Goal: Task Accomplishment & Management: Use online tool/utility

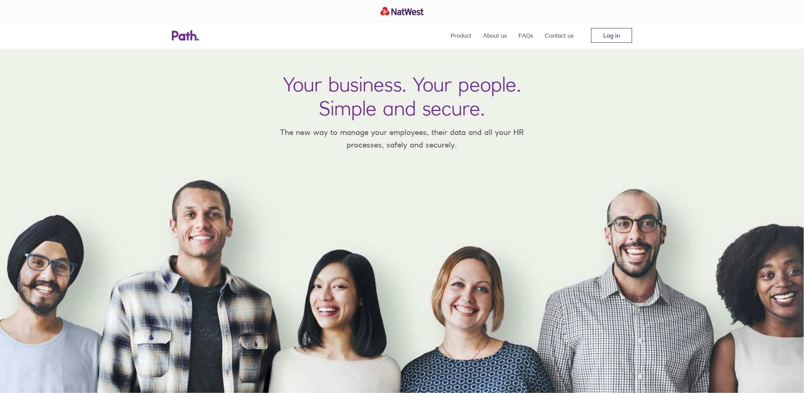
click at [605, 37] on link "Log in" at bounding box center [611, 35] width 41 height 15
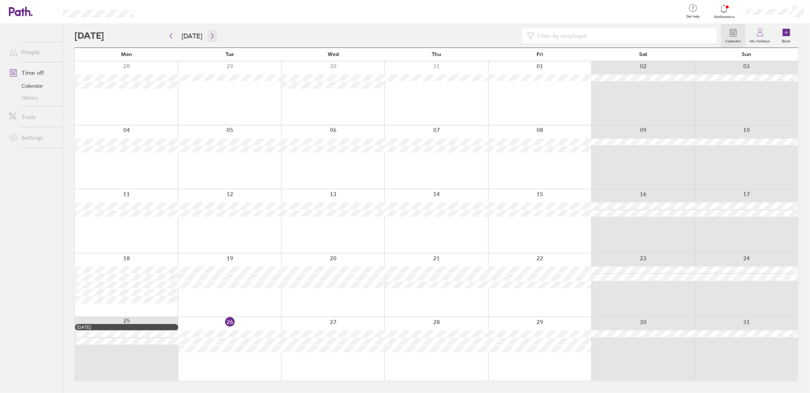
click at [213, 39] on button "button" at bounding box center [212, 36] width 9 height 12
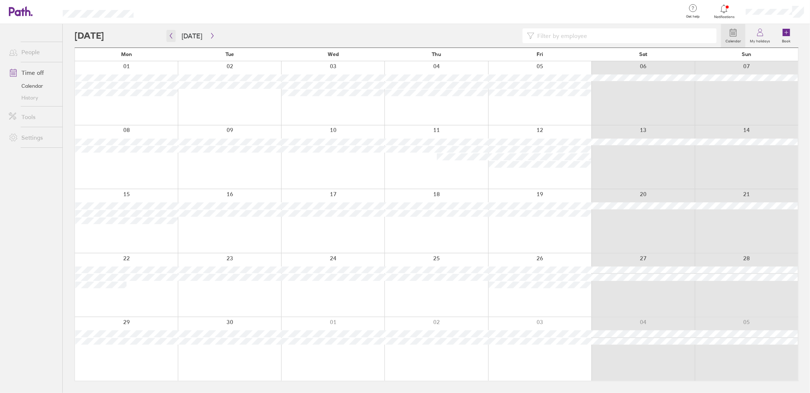
click at [173, 37] on icon "button" at bounding box center [171, 36] width 6 height 6
